Goal: Transaction & Acquisition: Download file/media

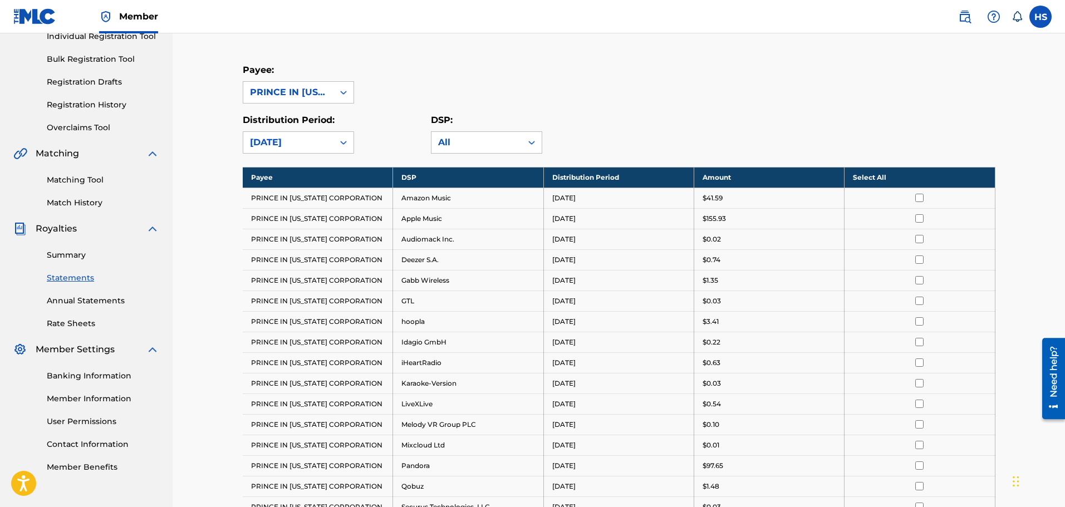
scroll to position [149, 0]
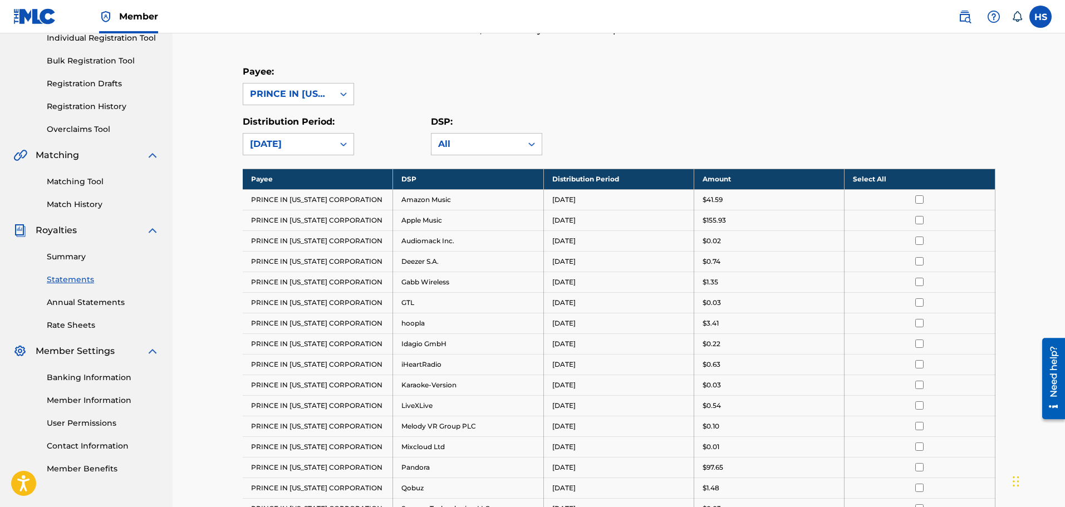
click at [70, 276] on link "Statements" at bounding box center [103, 280] width 112 height 12
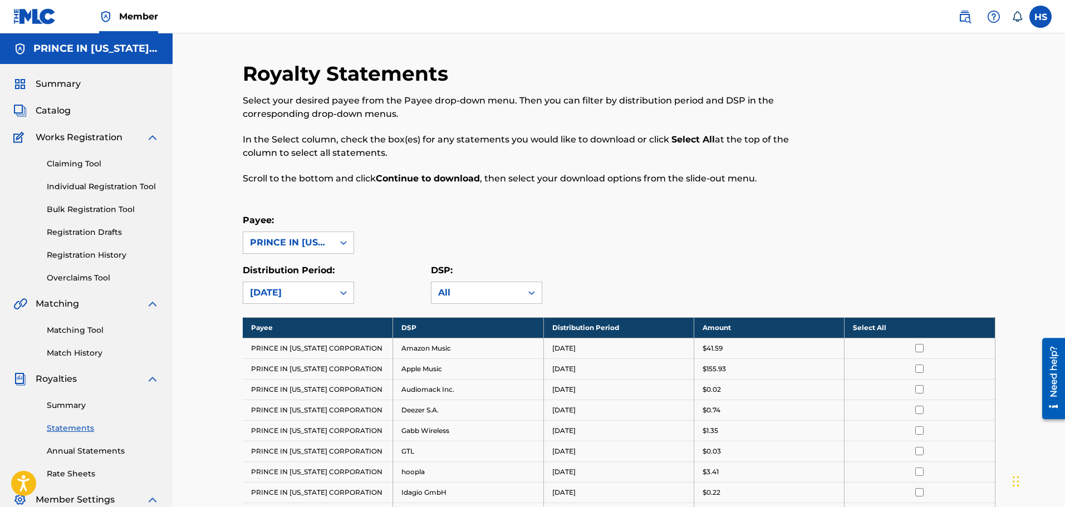
click at [921, 351] on input "checkbox" at bounding box center [919, 348] width 8 height 8
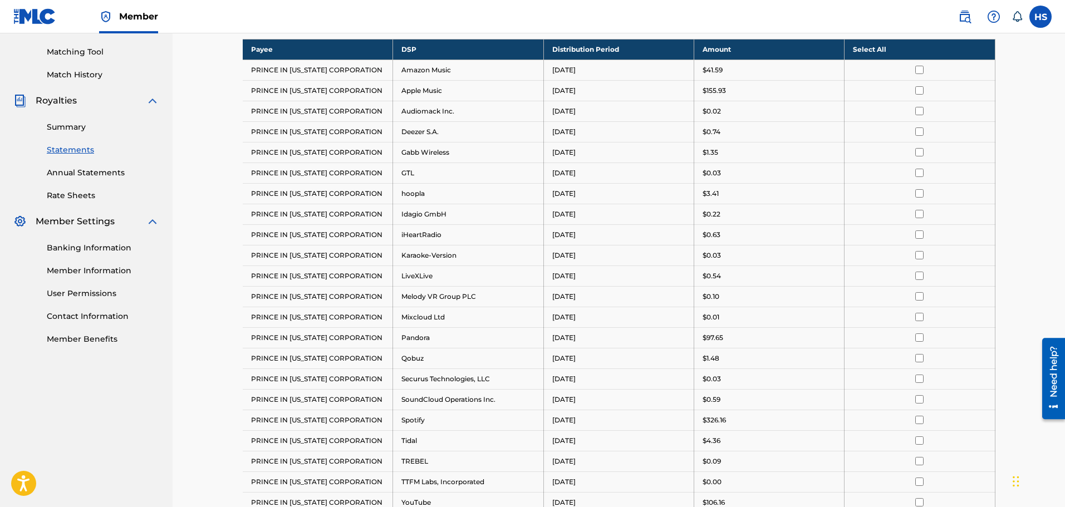
scroll to position [483, 0]
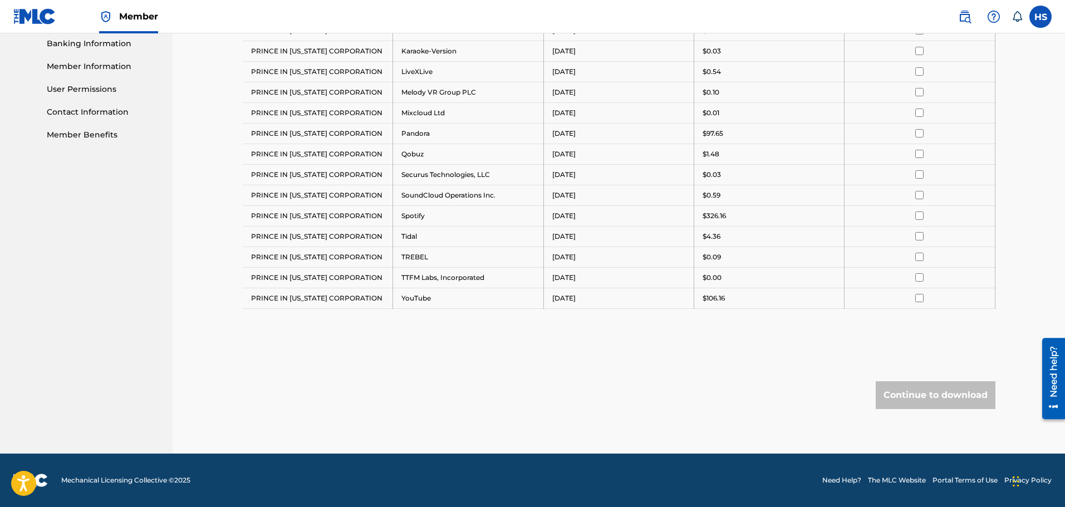
click at [929, 396] on div "Continue to download" at bounding box center [936, 395] width 120 height 28
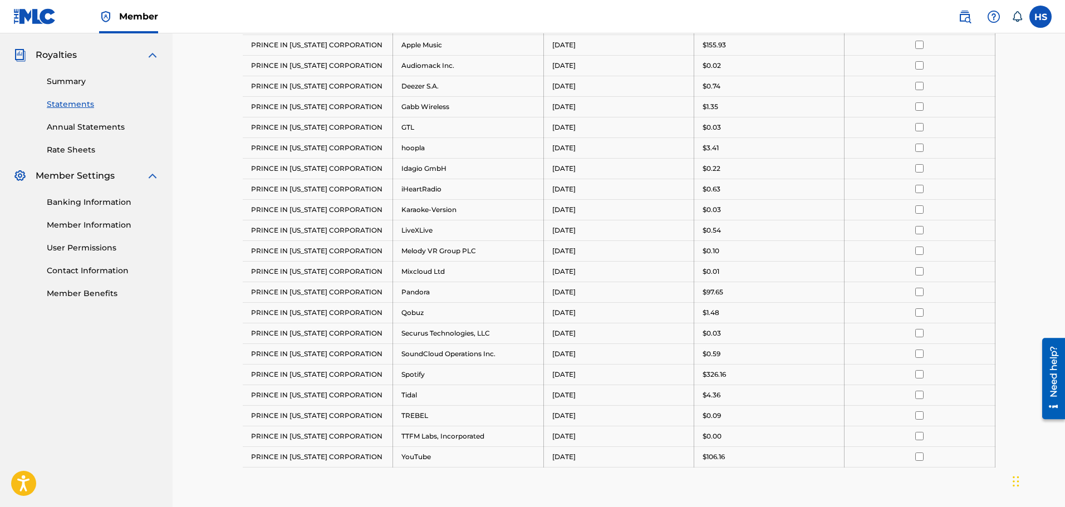
scroll to position [149, 0]
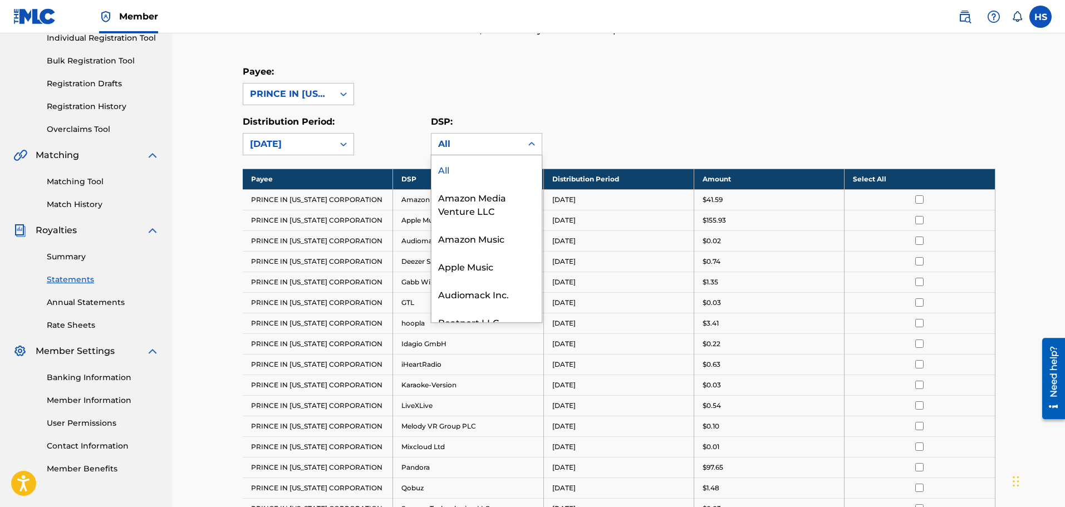
click at [531, 144] on icon at bounding box center [531, 144] width 11 height 11
click at [459, 169] on div "All" at bounding box center [487, 169] width 110 height 28
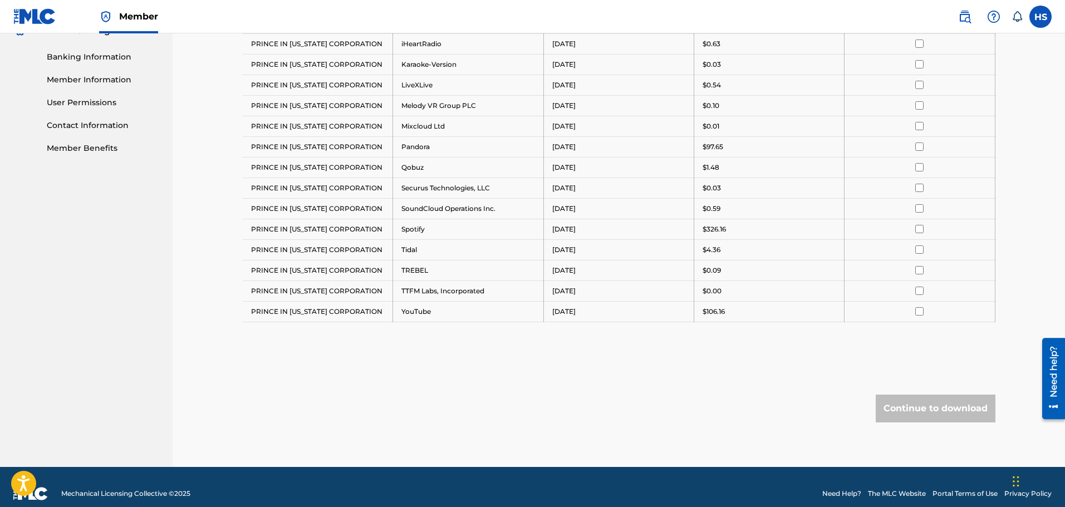
scroll to position [483, 0]
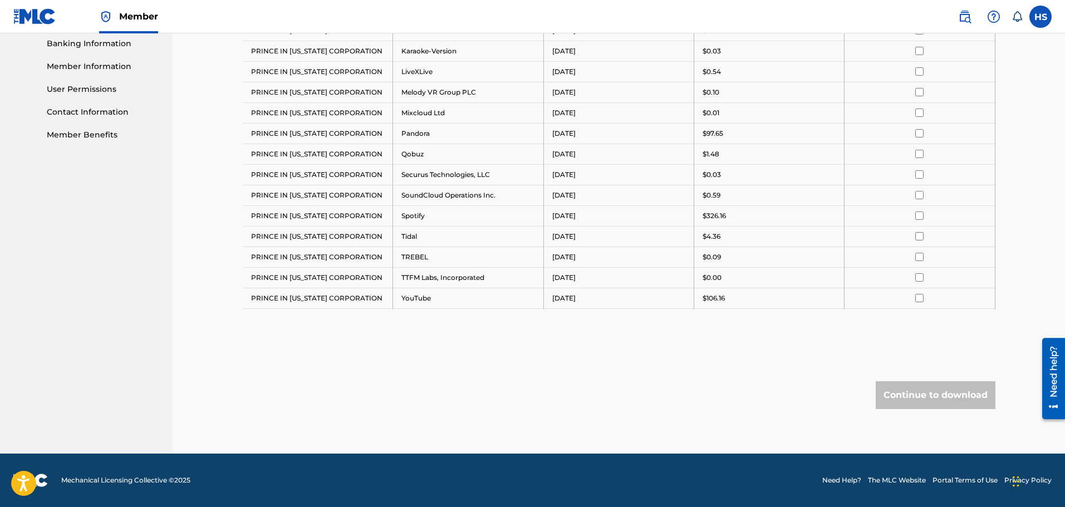
click at [924, 392] on div "Continue to download" at bounding box center [936, 395] width 120 height 28
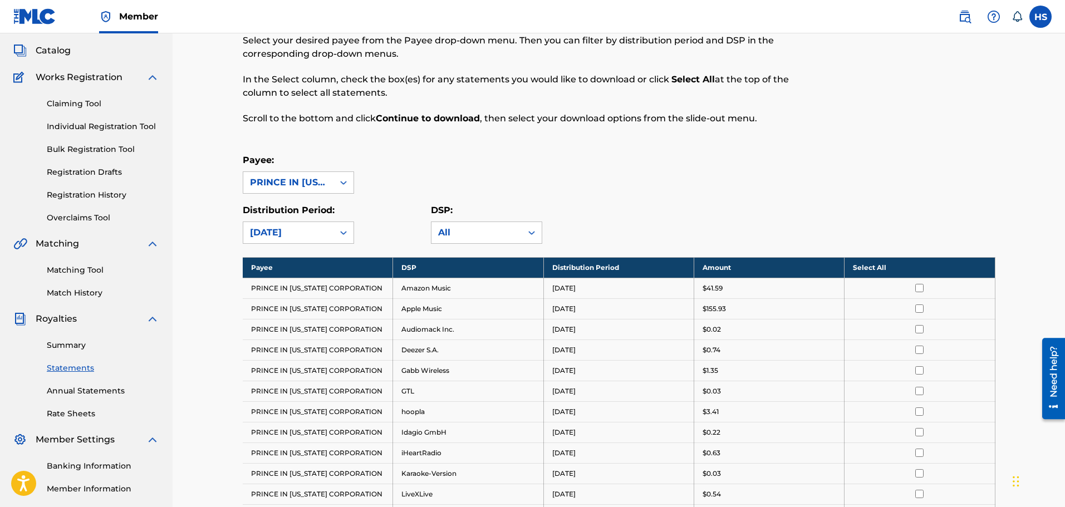
scroll to position [0, 0]
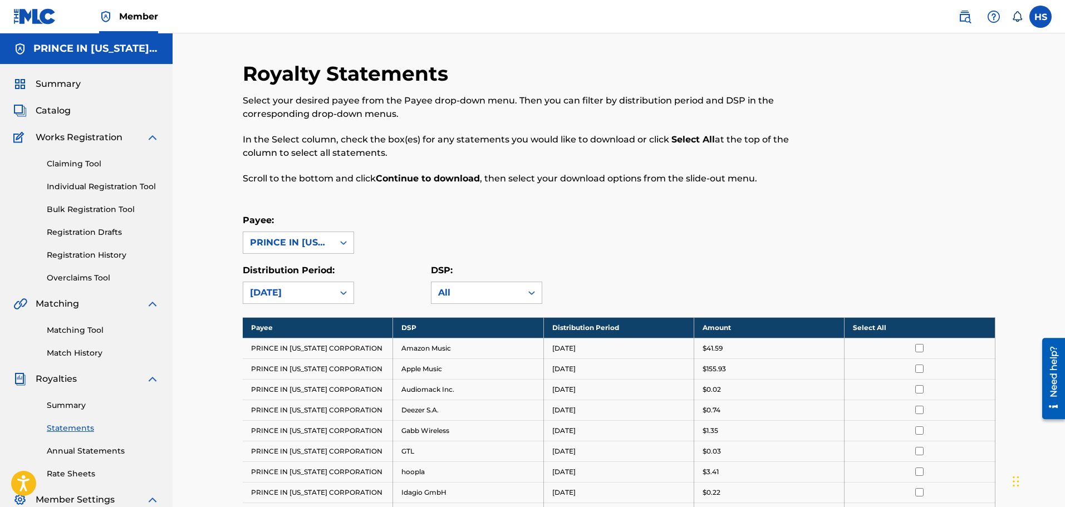
click at [873, 330] on th "Select All" at bounding box center [920, 327] width 150 height 21
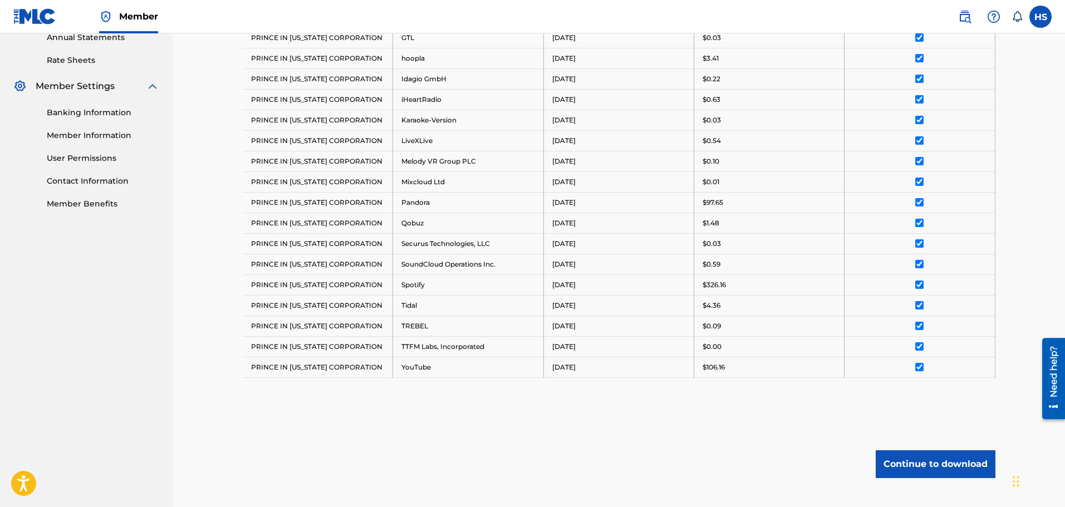
scroll to position [483, 0]
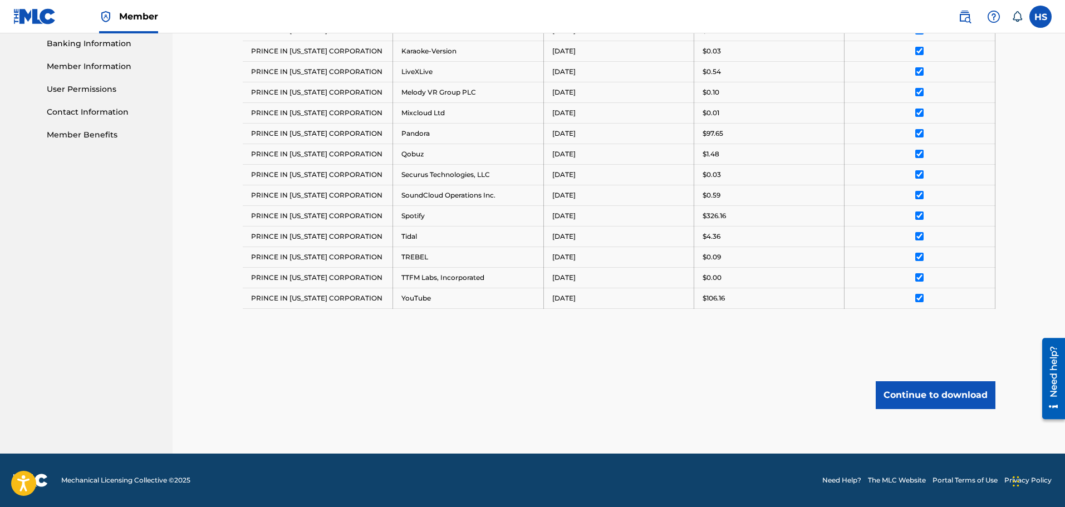
click at [928, 391] on button "Continue to download" at bounding box center [936, 395] width 120 height 28
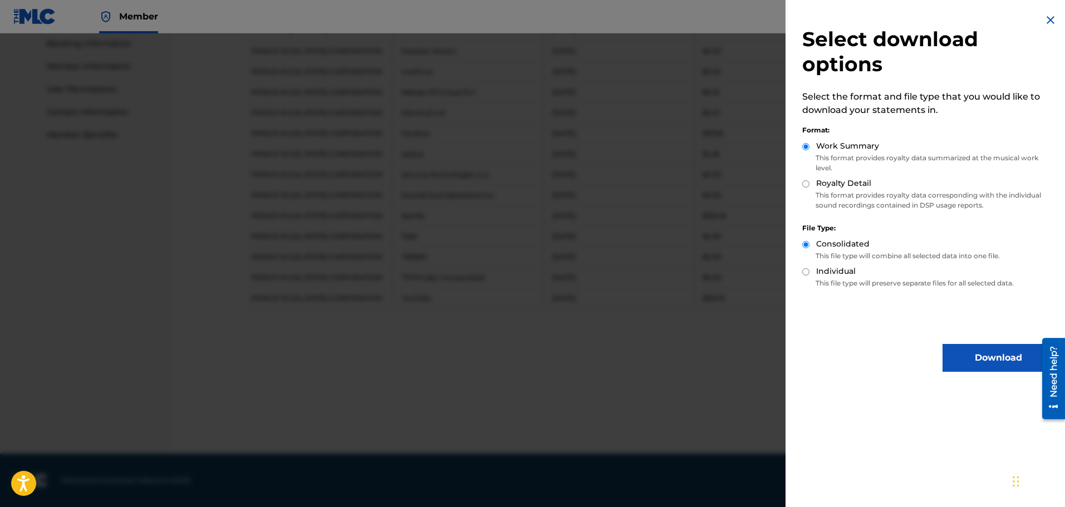
click at [810, 187] on div "Royalty Detail" at bounding box center [928, 184] width 252 height 13
click at [807, 185] on input "Royalty Detail" at bounding box center [805, 183] width 7 height 7
radio input "true"
click at [806, 145] on input "Work Summary" at bounding box center [805, 146] width 7 height 7
radio input "true"
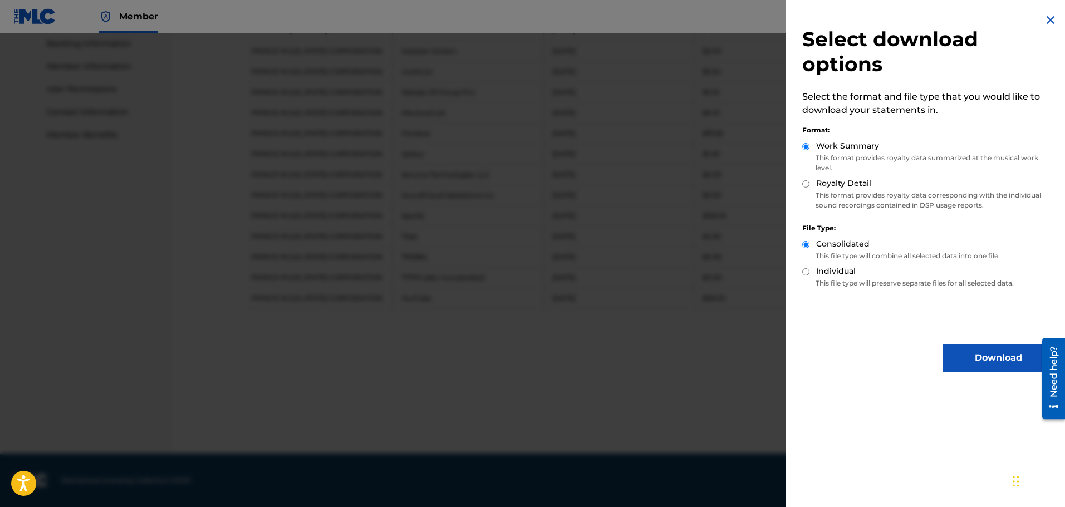
click at [810, 185] on div "Royalty Detail" at bounding box center [928, 184] width 252 height 13
click at [807, 185] on input "Royalty Detail" at bounding box center [805, 183] width 7 height 7
radio input "true"
click at [976, 357] on button "Download" at bounding box center [998, 358] width 111 height 28
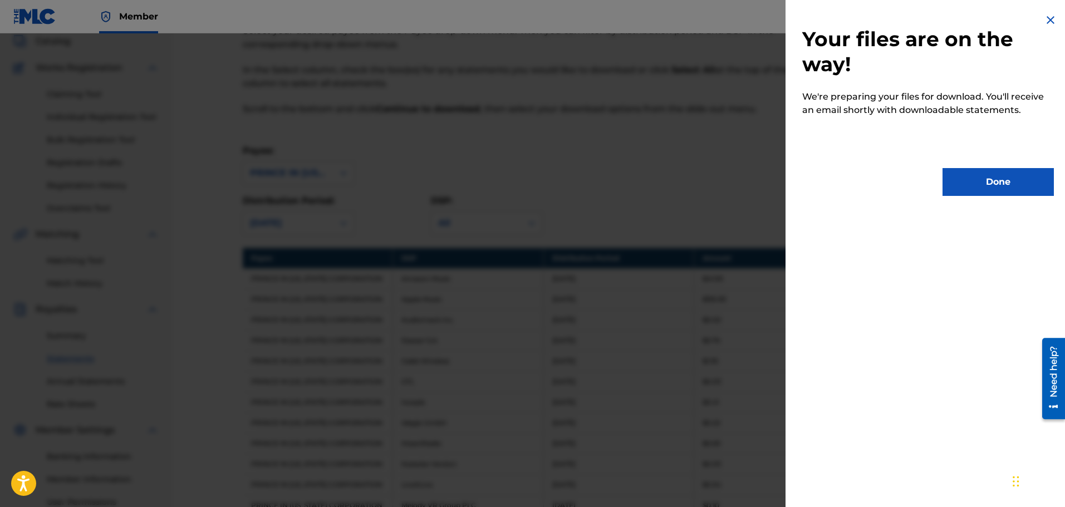
scroll to position [0, 0]
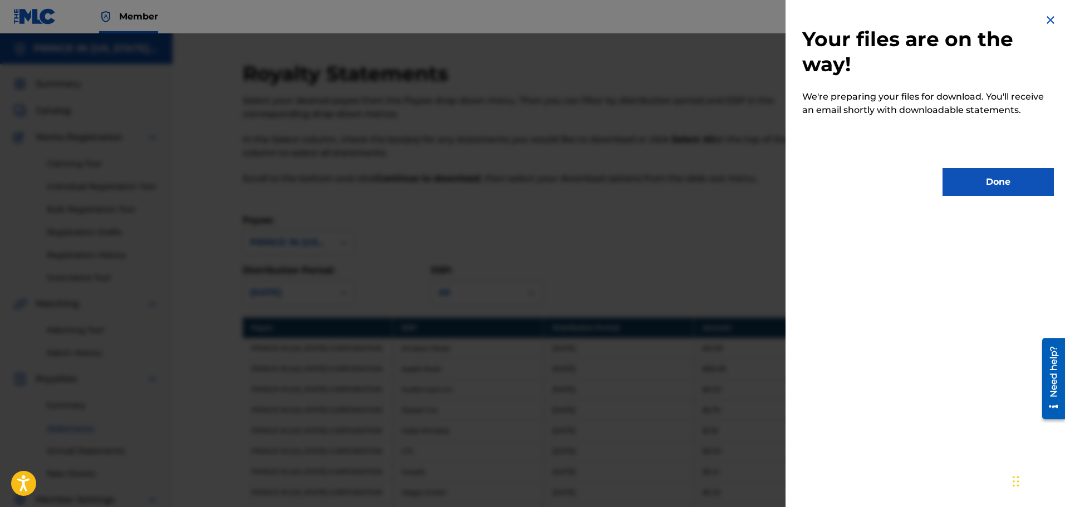
click at [1051, 16] on img at bounding box center [1050, 19] width 13 height 13
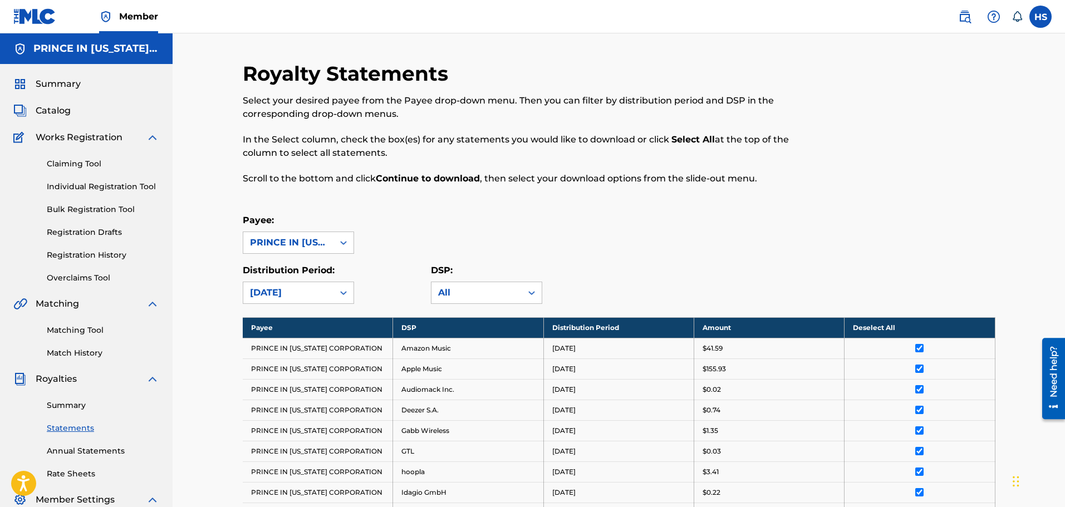
click at [647, 219] on div "Payee: PRINCE IN [US_STATE] CORPORATION" at bounding box center [619, 234] width 753 height 40
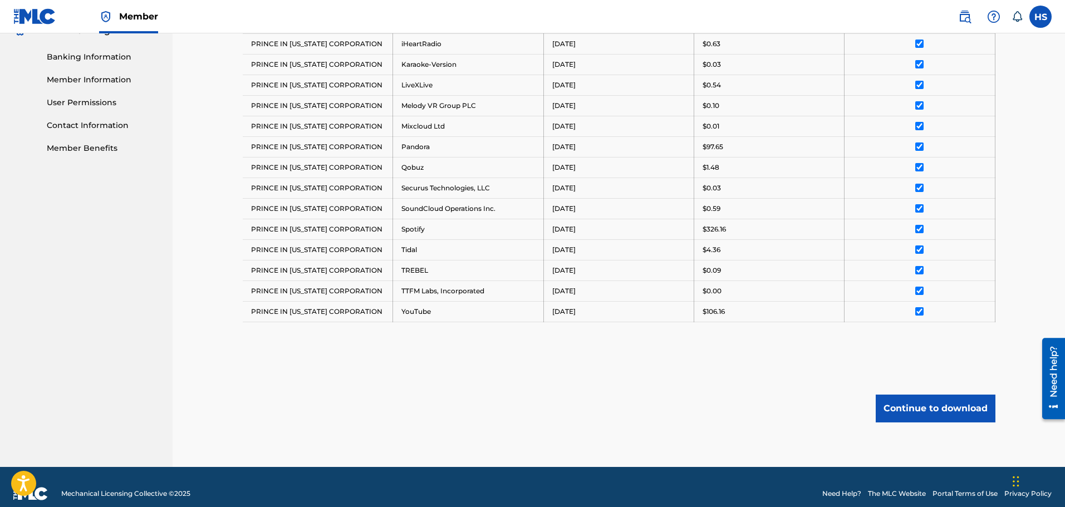
scroll to position [483, 0]
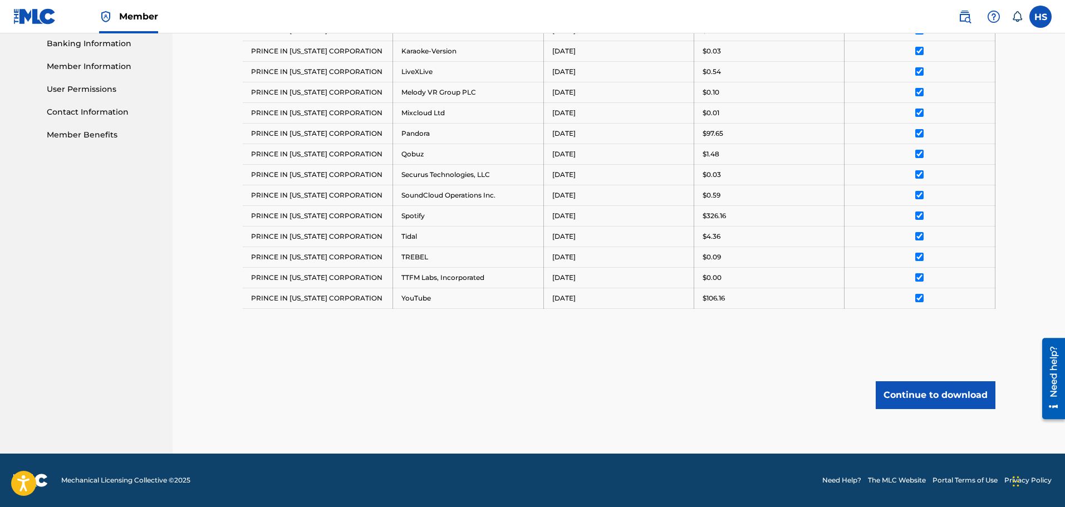
click at [939, 400] on button "Continue to download" at bounding box center [936, 395] width 120 height 28
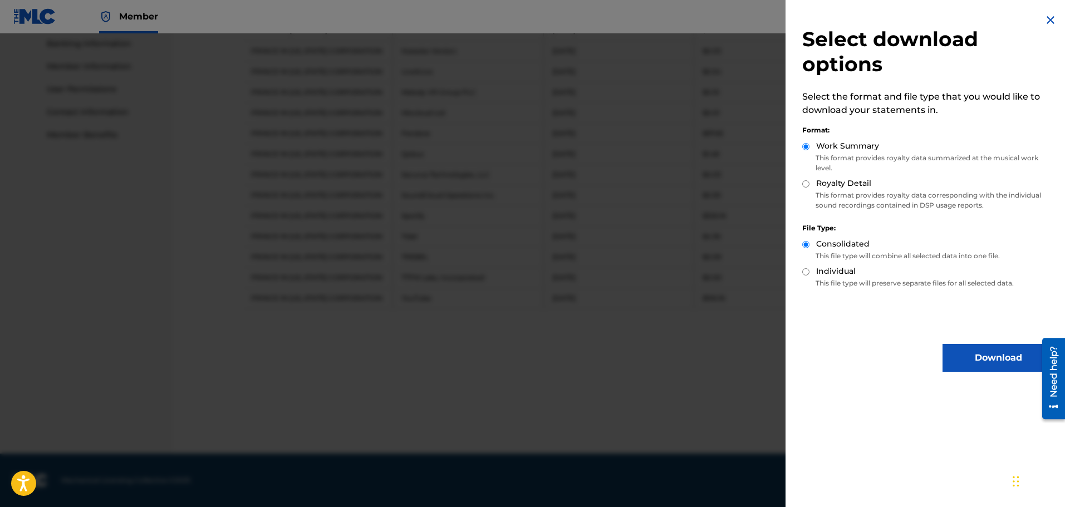
click at [985, 351] on button "Download" at bounding box center [998, 358] width 111 height 28
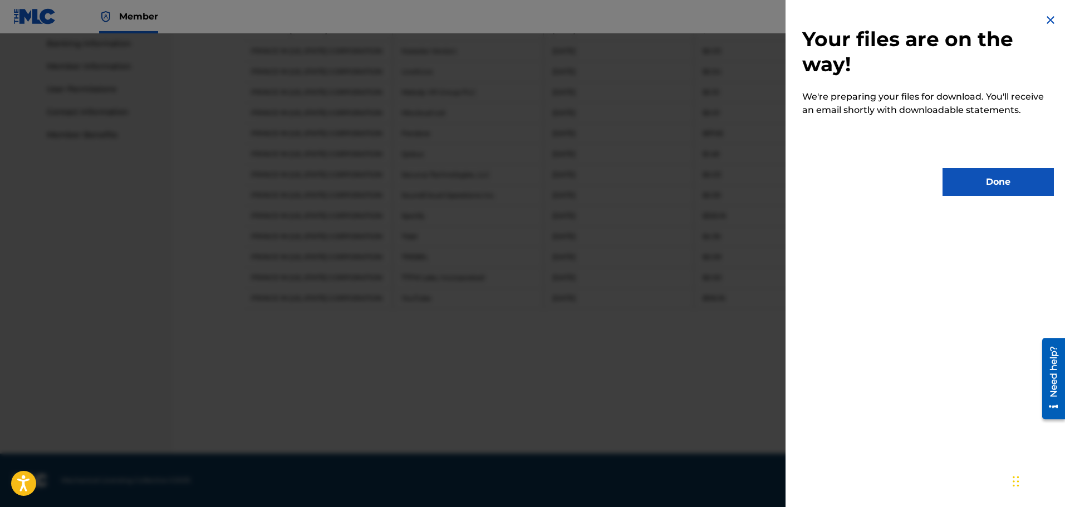
click at [981, 177] on button "Done" at bounding box center [998, 182] width 111 height 28
